Goal: Transaction & Acquisition: Purchase product/service

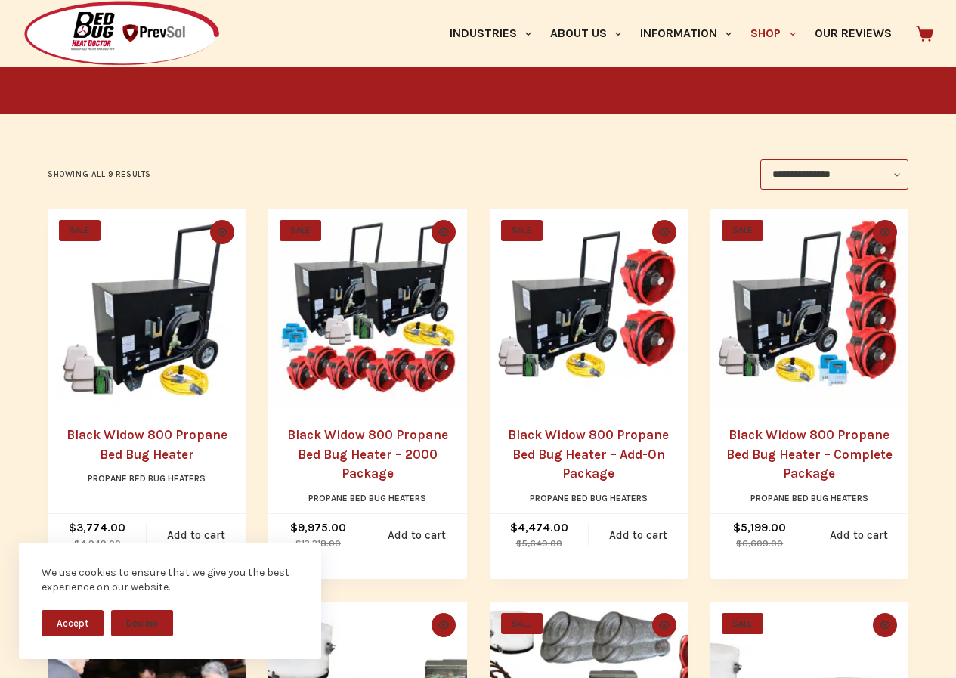
scroll to position [221, 0]
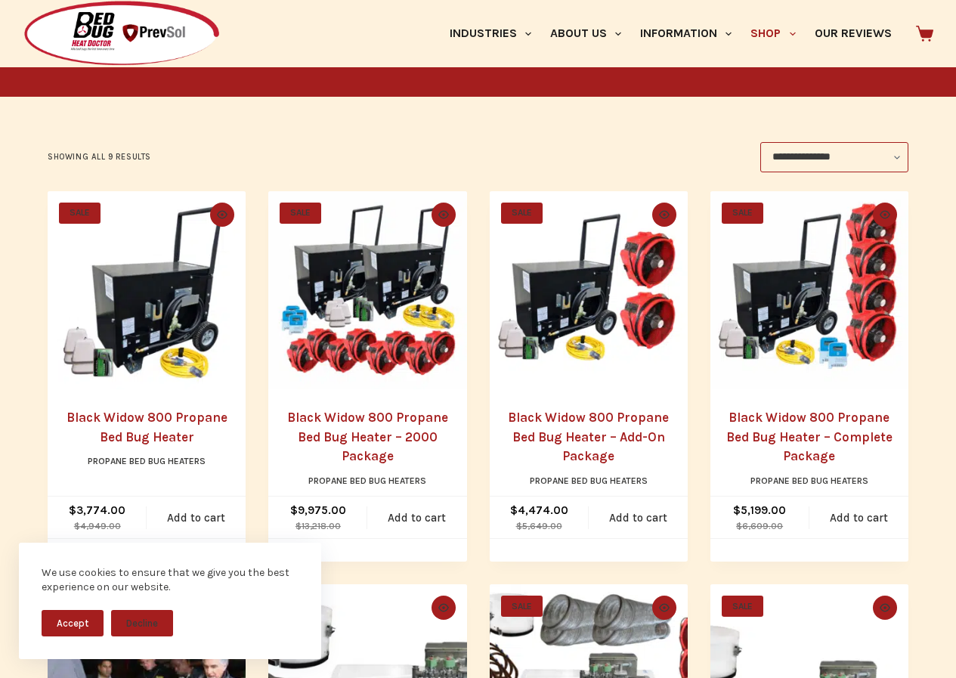
click at [569, 455] on link "Black Widow 800 Propane Bed Bug Heater – Add-On Package" at bounding box center [588, 437] width 161 height 54
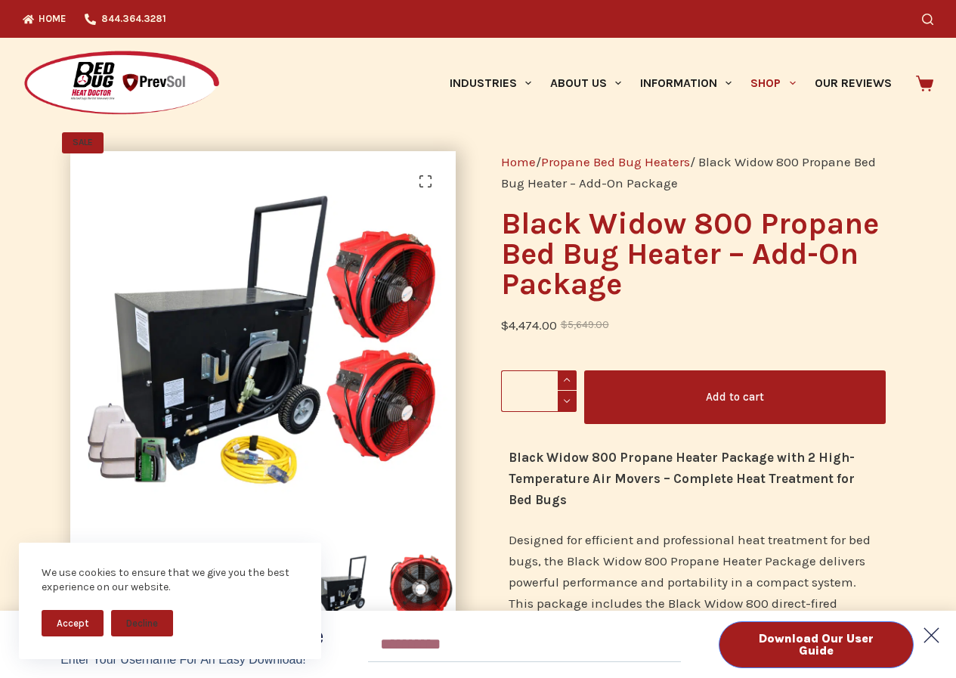
click at [923, 627] on icon at bounding box center [931, 634] width 29 height 29
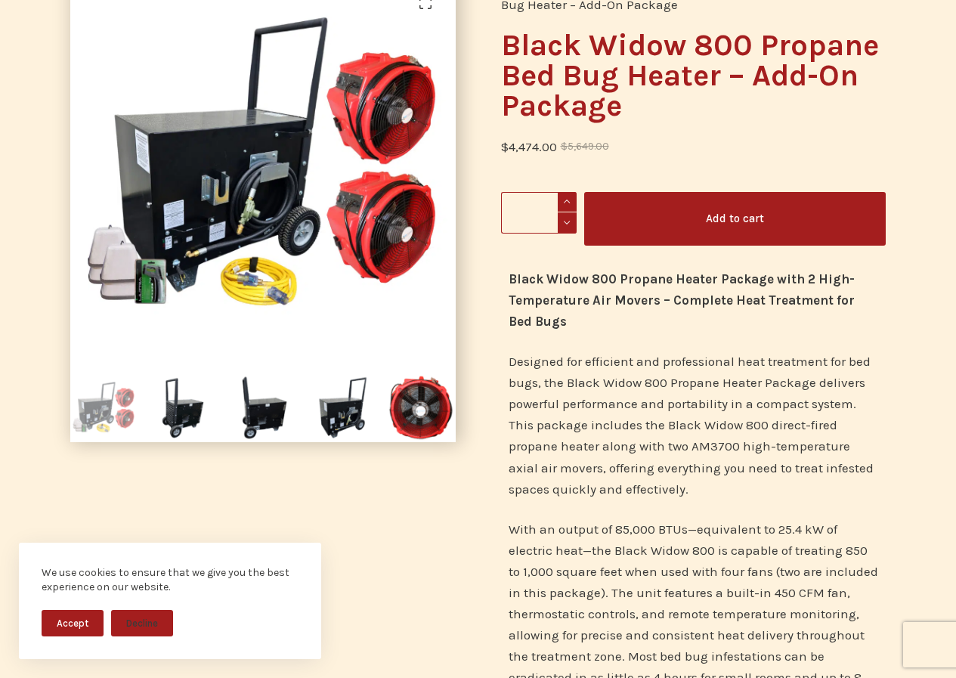
scroll to position [157, 0]
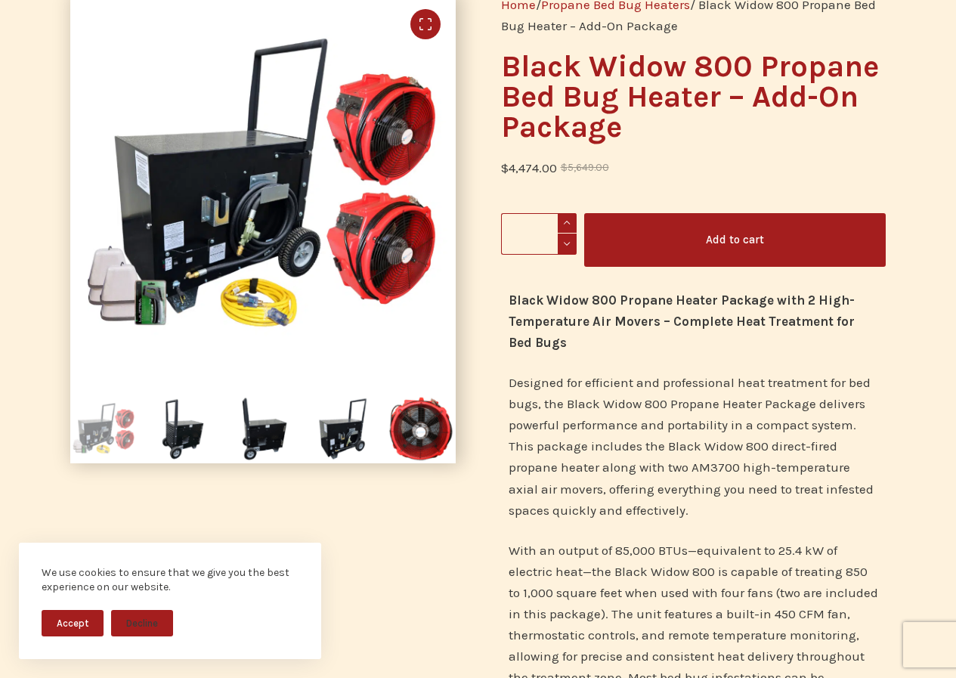
click at [427, 23] on link "🔍" at bounding box center [425, 24] width 30 height 30
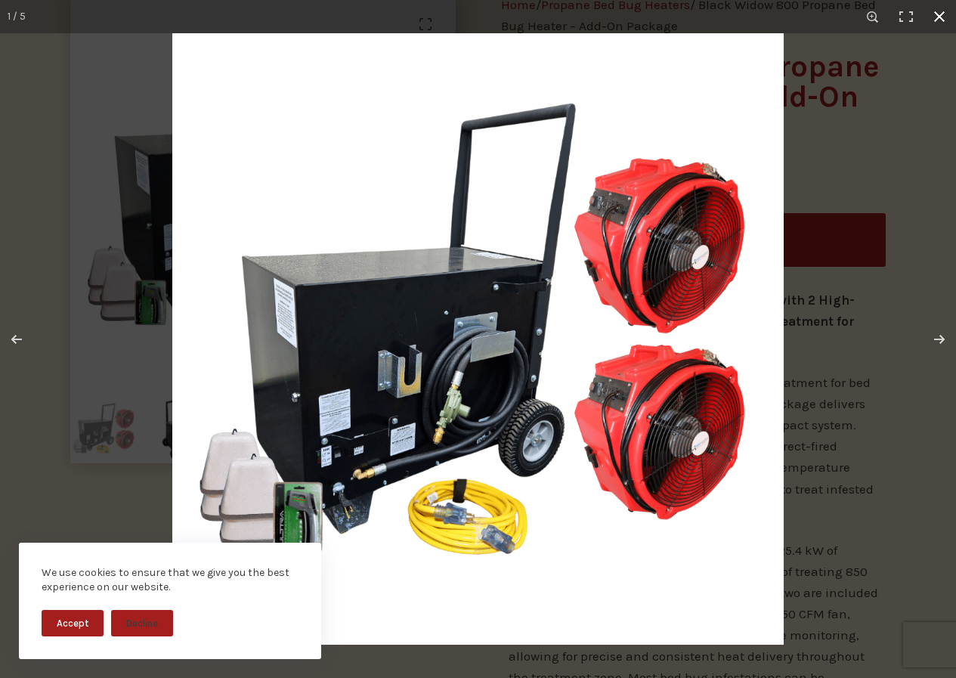
click at [431, 26] on div "1 / 5" at bounding box center [478, 16] width 956 height 33
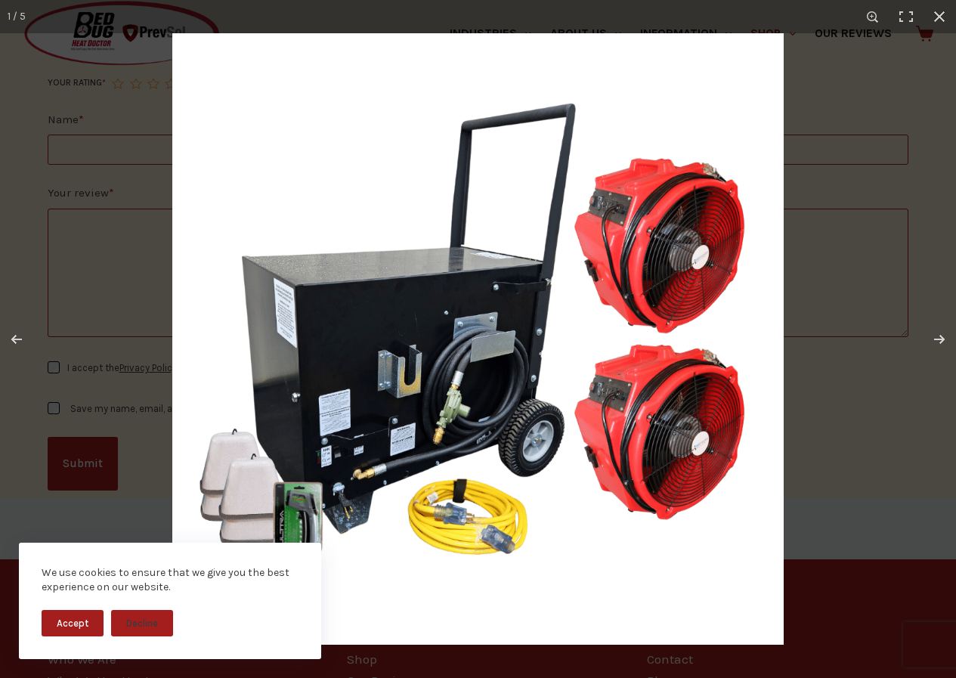
scroll to position [2527, 0]
click at [923, 627] on div at bounding box center [650, 372] width 956 height 678
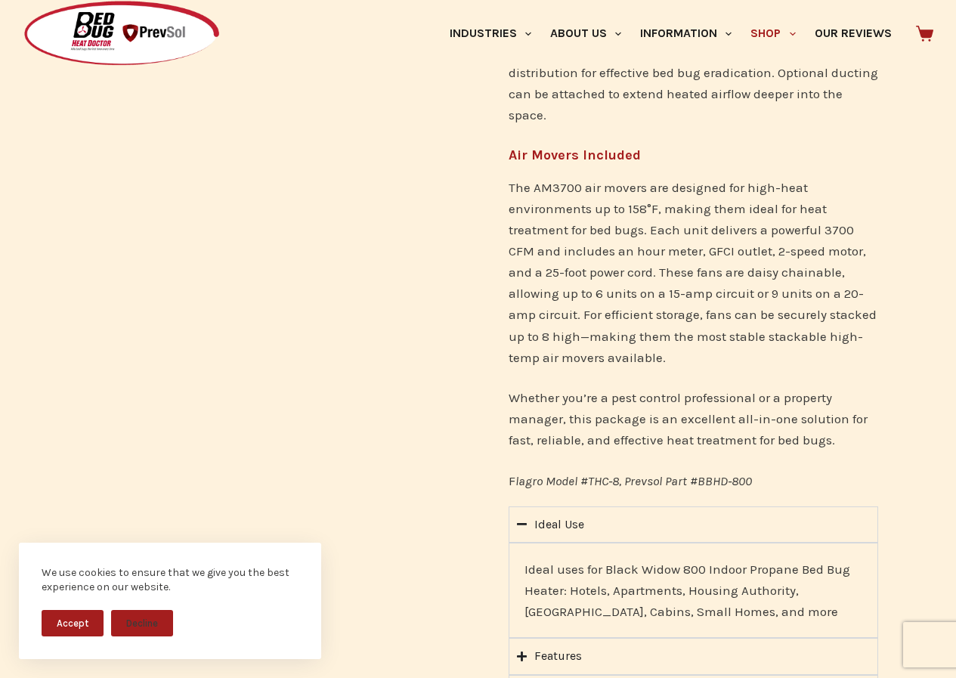
scroll to position [1196, 0]
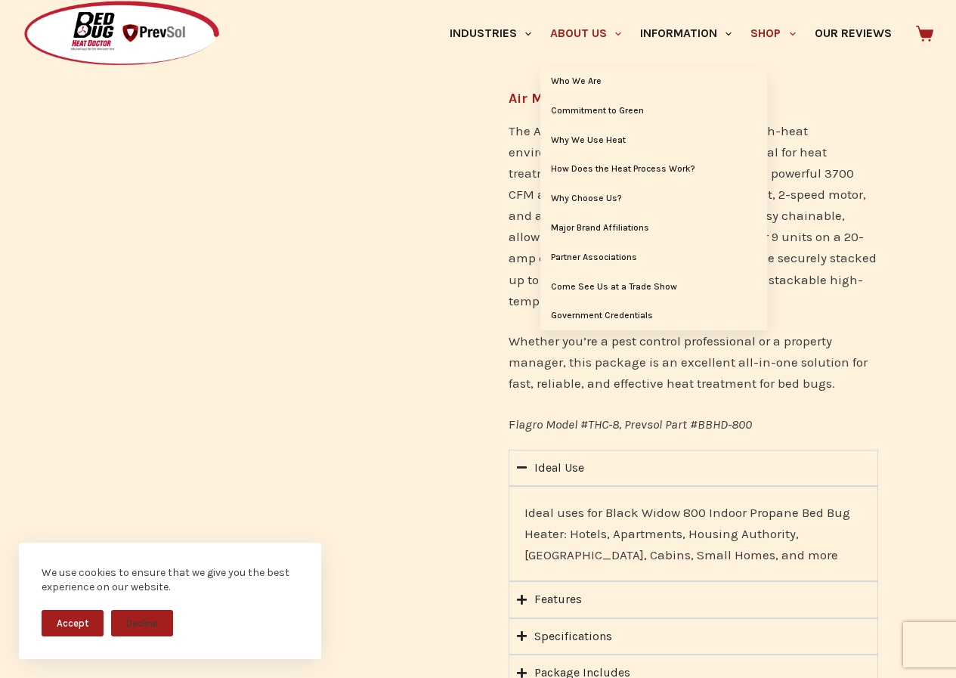
click at [540, 8] on link "About Us" at bounding box center [585, 33] width 90 height 67
